Goal: Task Accomplishment & Management: Complete application form

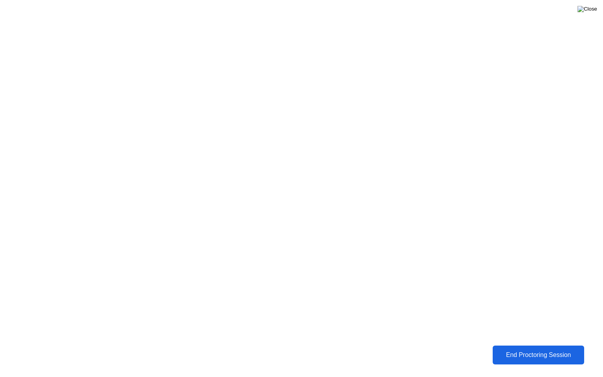
click at [596, 10] on img at bounding box center [587, 9] width 20 height 6
